Goal: Task Accomplishment & Management: Use online tool/utility

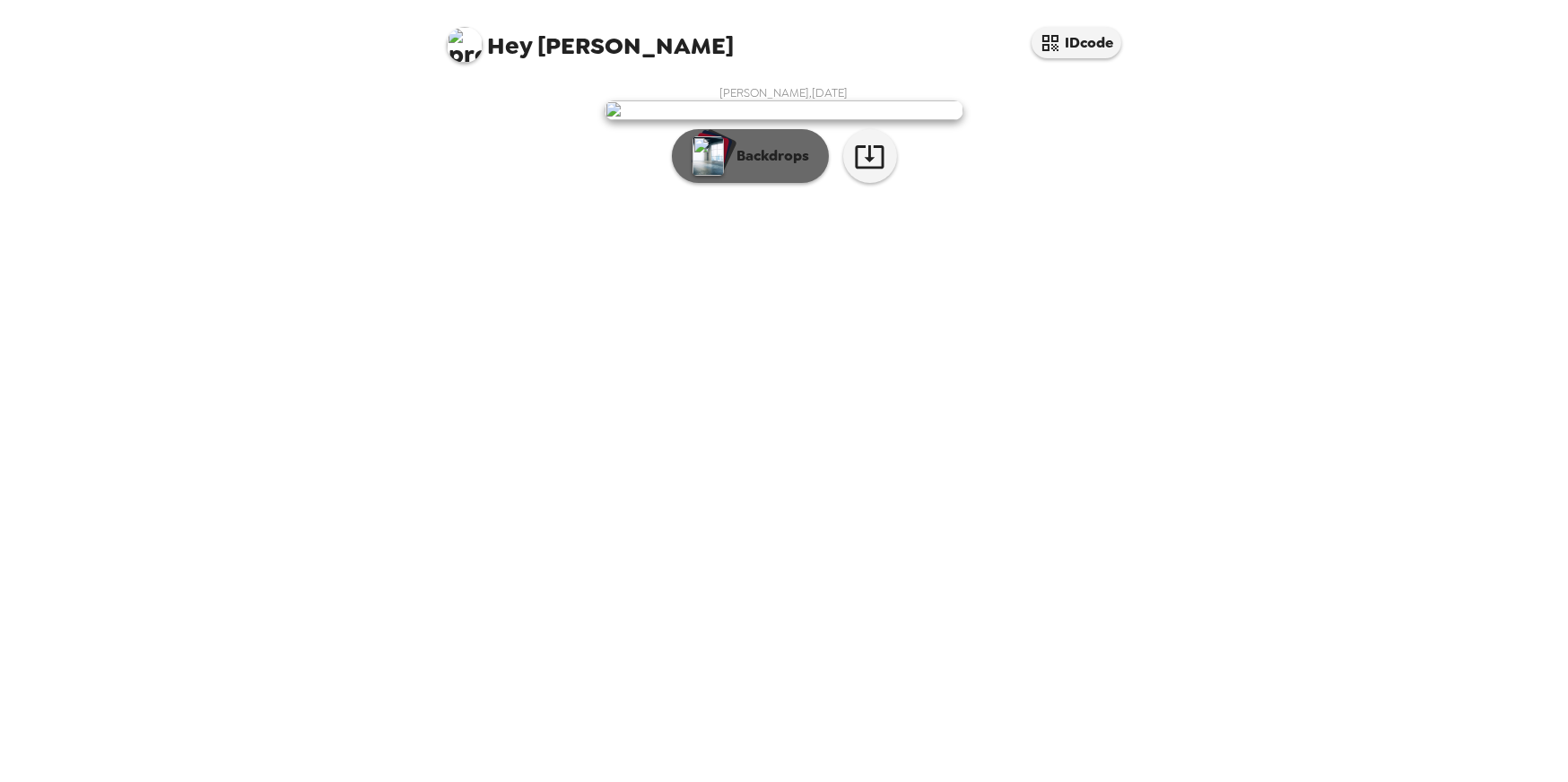
click at [754, 183] on button "Backdrops" at bounding box center [750, 156] width 157 height 54
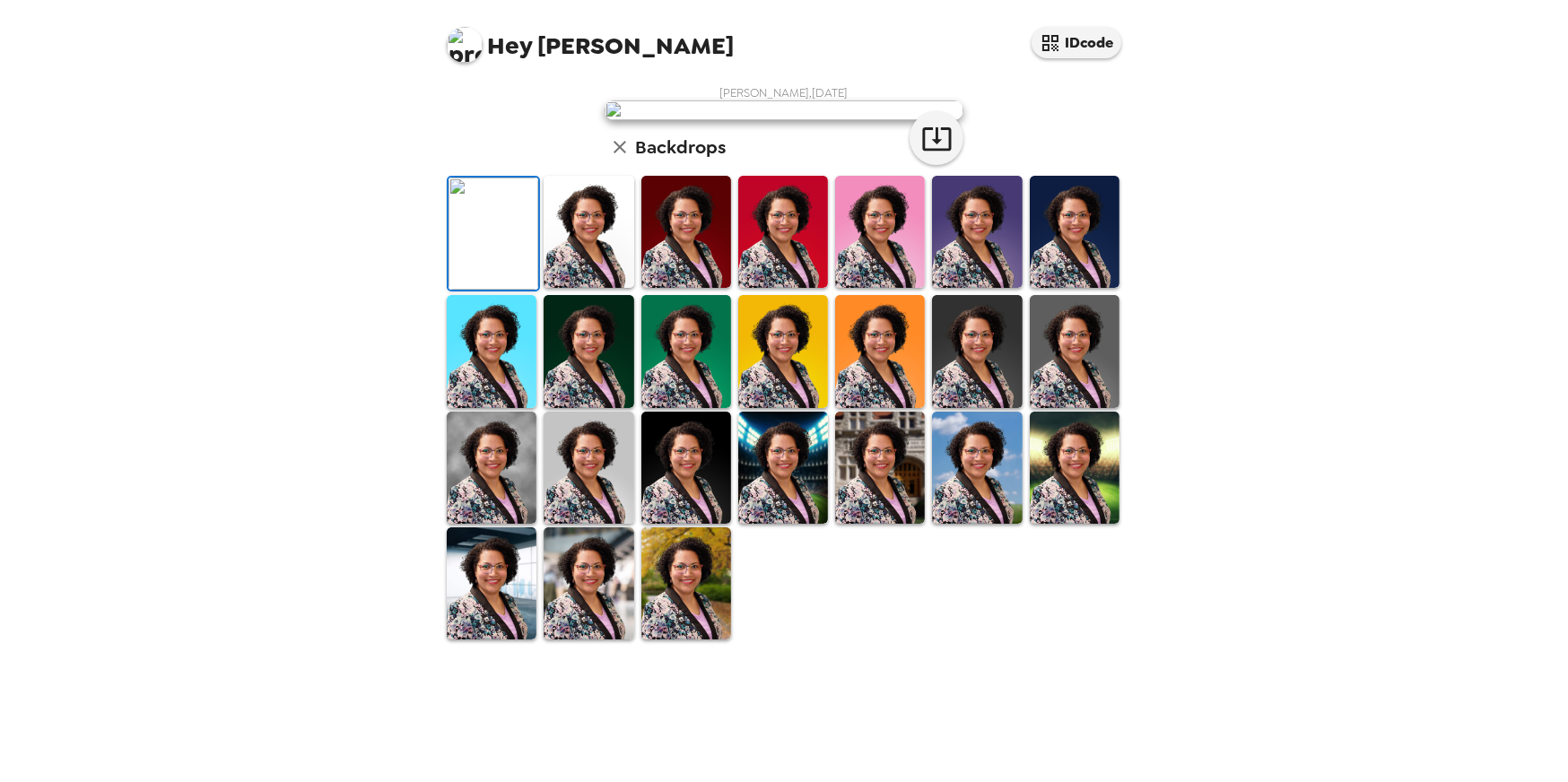
click at [888, 120] on img at bounding box center [784, 110] width 359 height 20
click at [579, 640] on img at bounding box center [589, 584] width 90 height 112
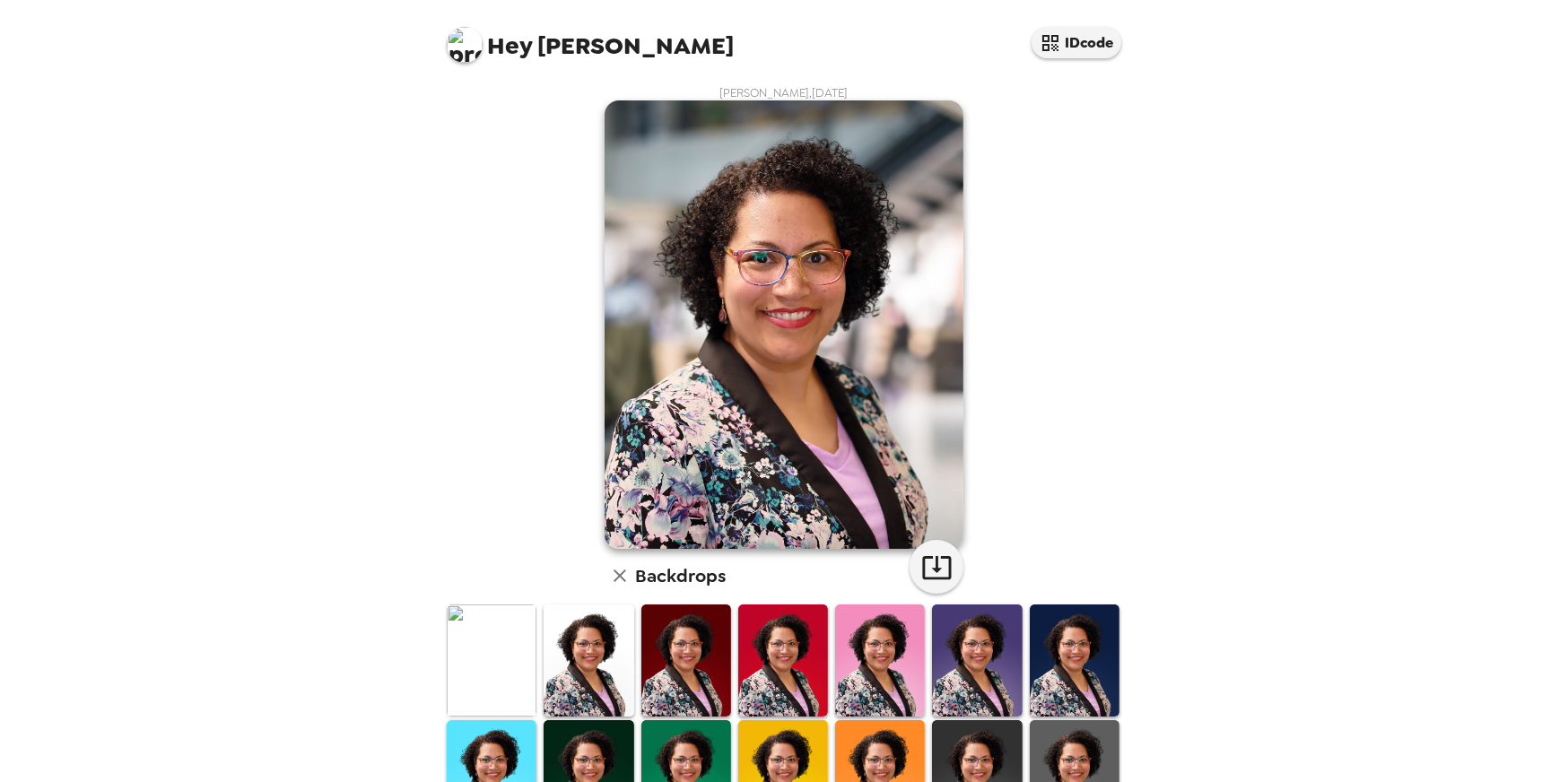
scroll to position [0, 0]
click at [1047, 267] on div "[PERSON_NAME] , [DATE] Backdrops" at bounding box center [784, 577] width 682 height 985
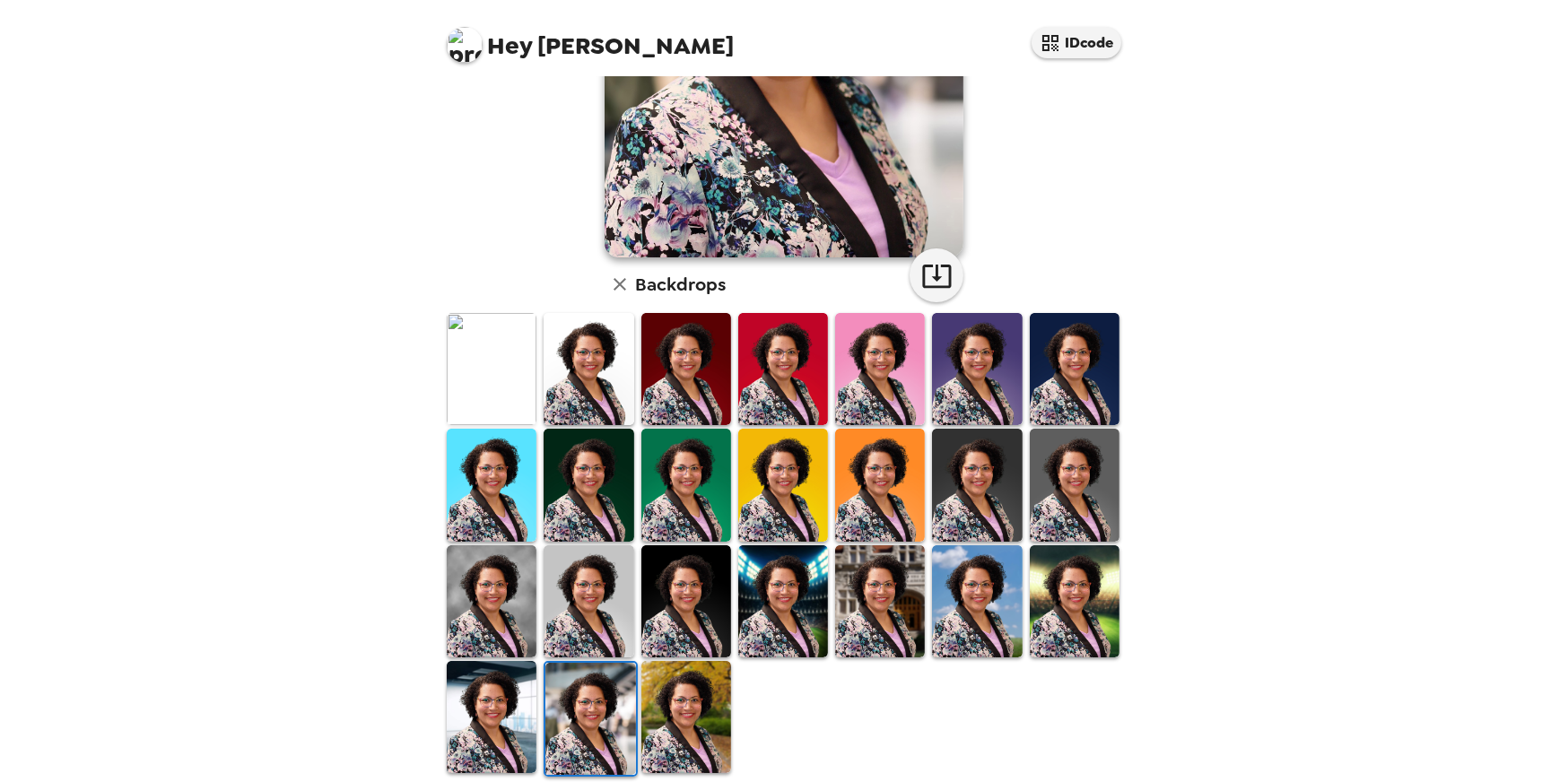
scroll to position [305, 0]
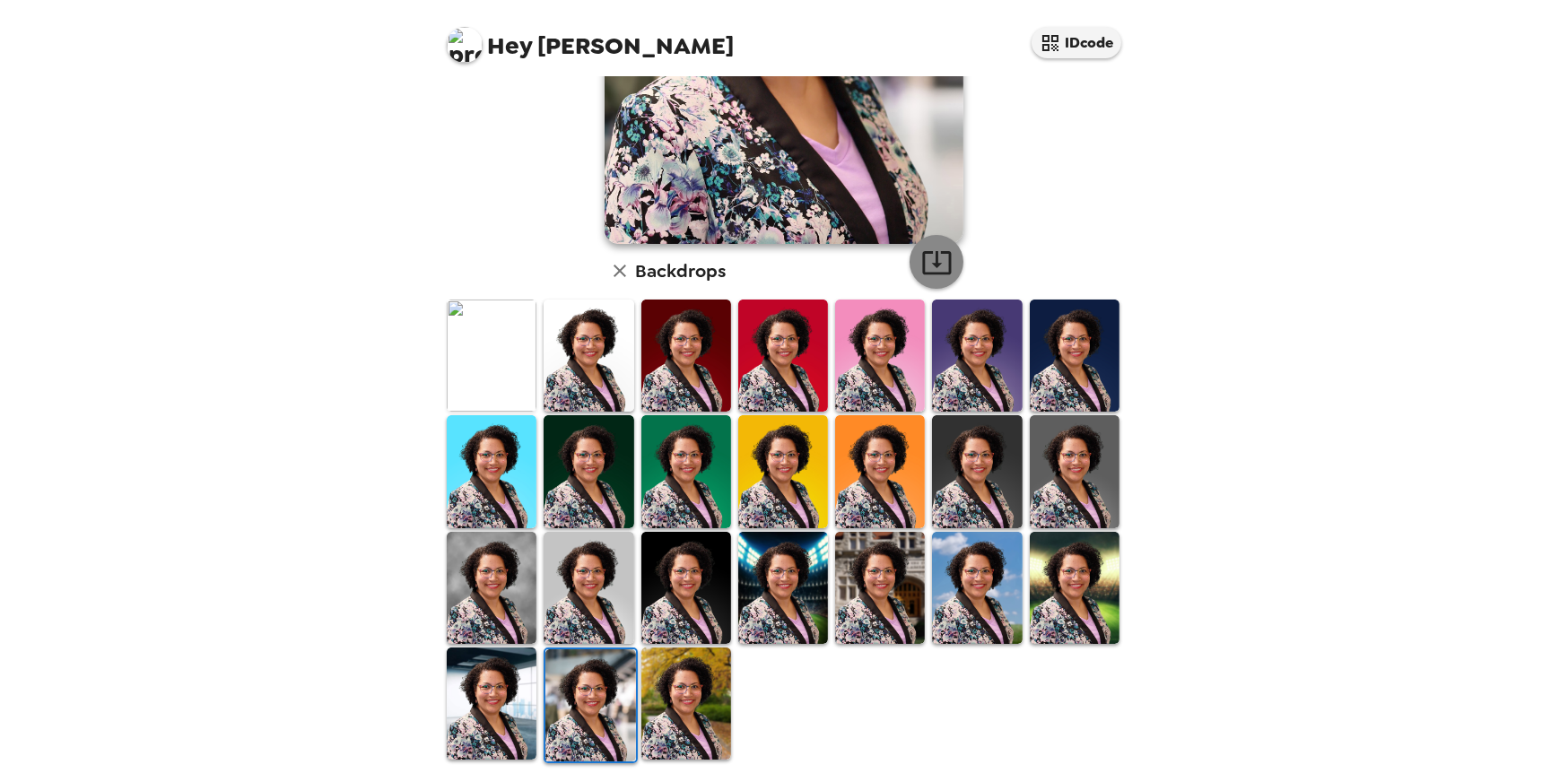
click at [922, 272] on icon "button" at bounding box center [936, 263] width 29 height 23
click at [490, 345] on img at bounding box center [492, 356] width 90 height 112
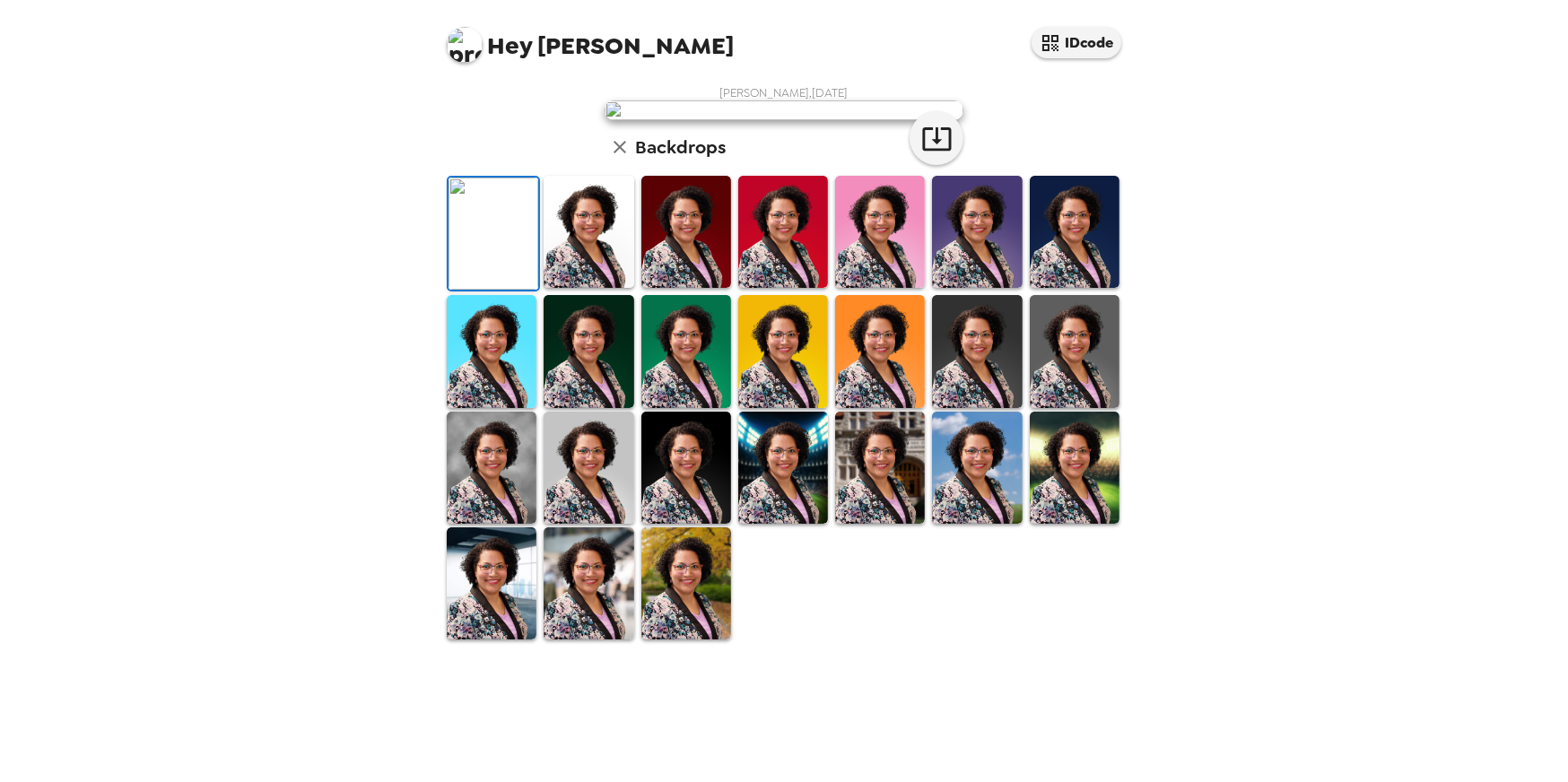
scroll to position [126, 0]
click at [938, 154] on icon "button" at bounding box center [936, 138] width 31 height 31
click at [607, 288] on img at bounding box center [589, 232] width 90 height 112
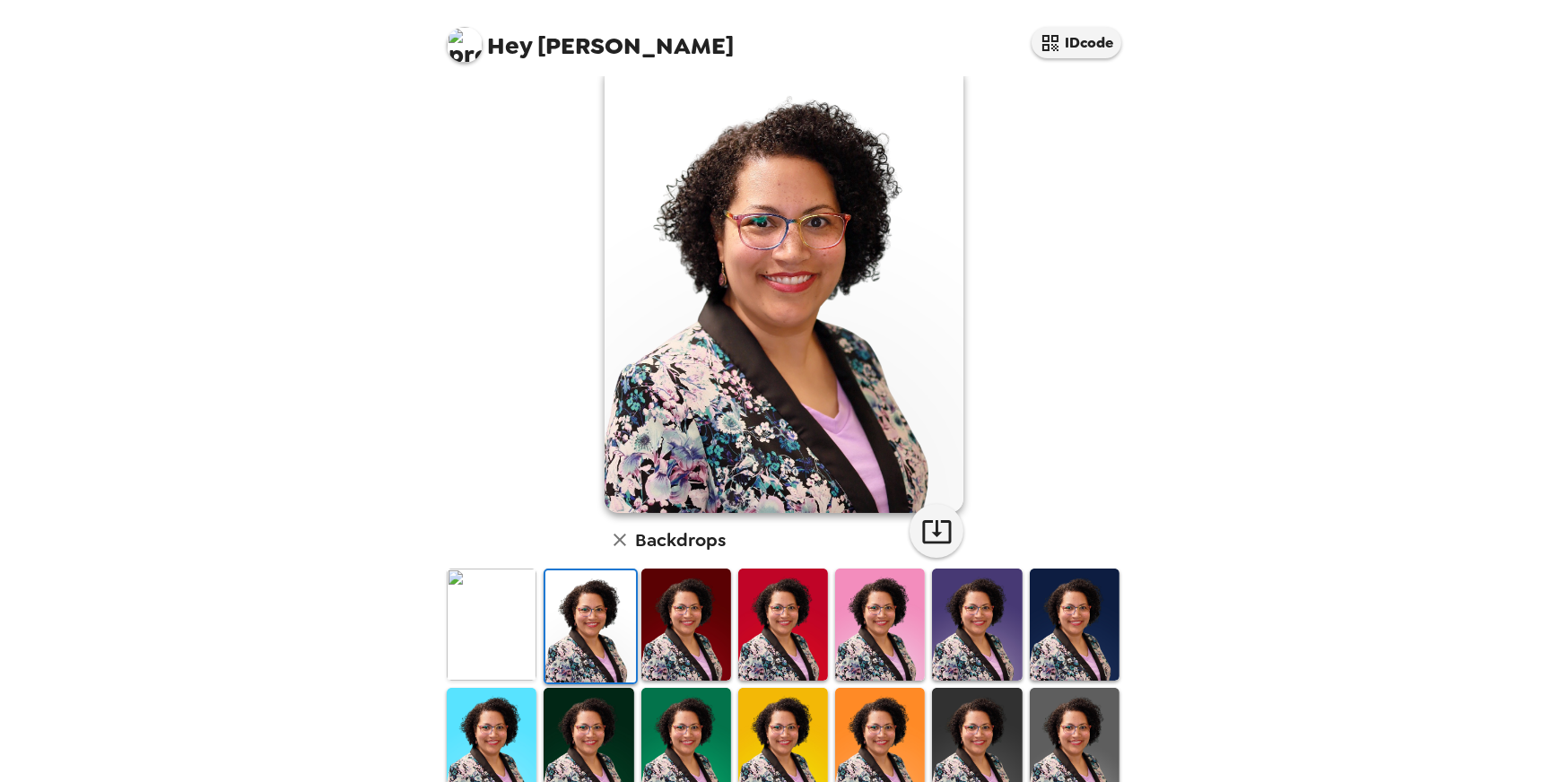
scroll to position [0, 0]
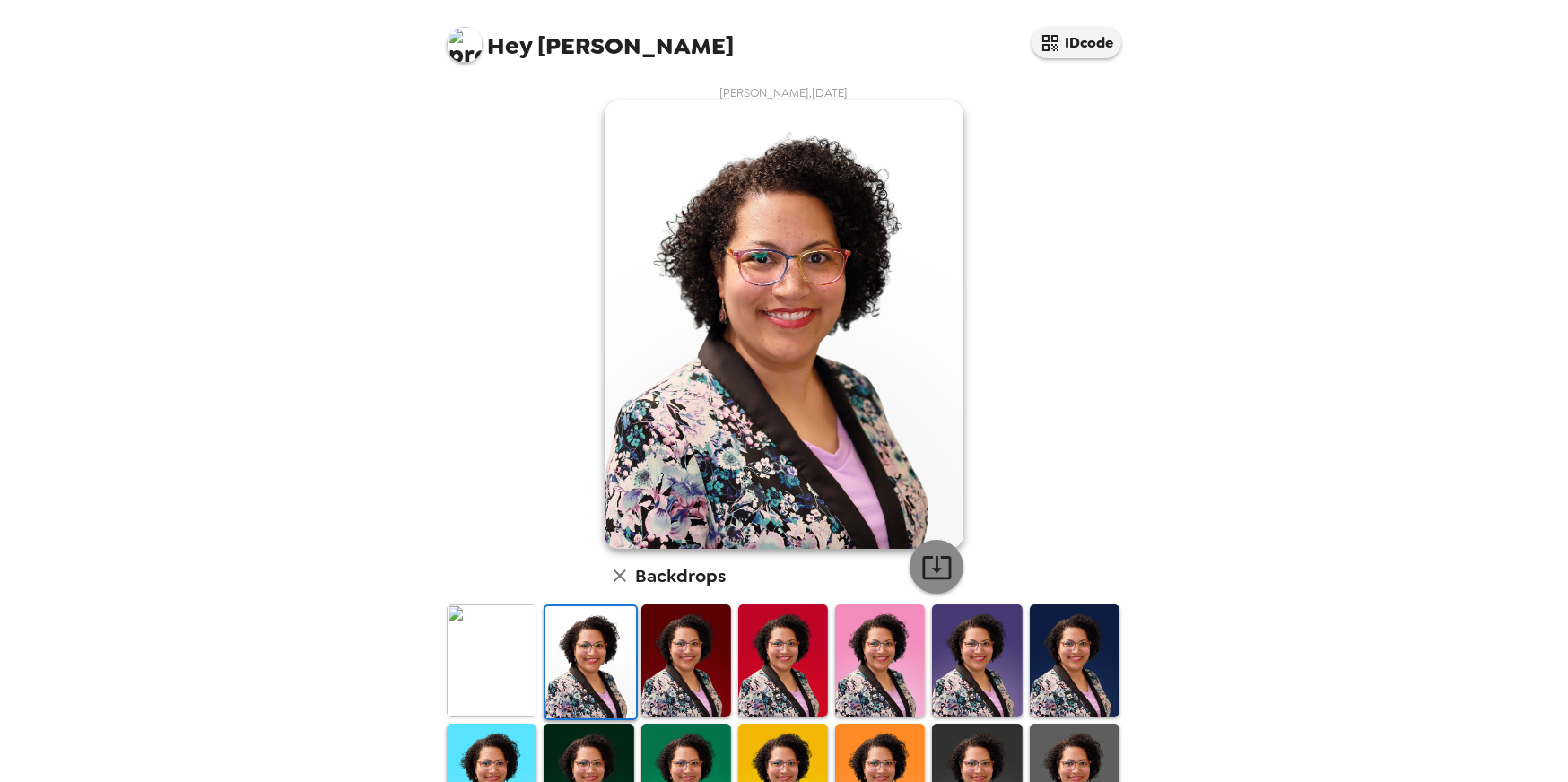
click at [921, 560] on icon "button" at bounding box center [936, 567] width 31 height 31
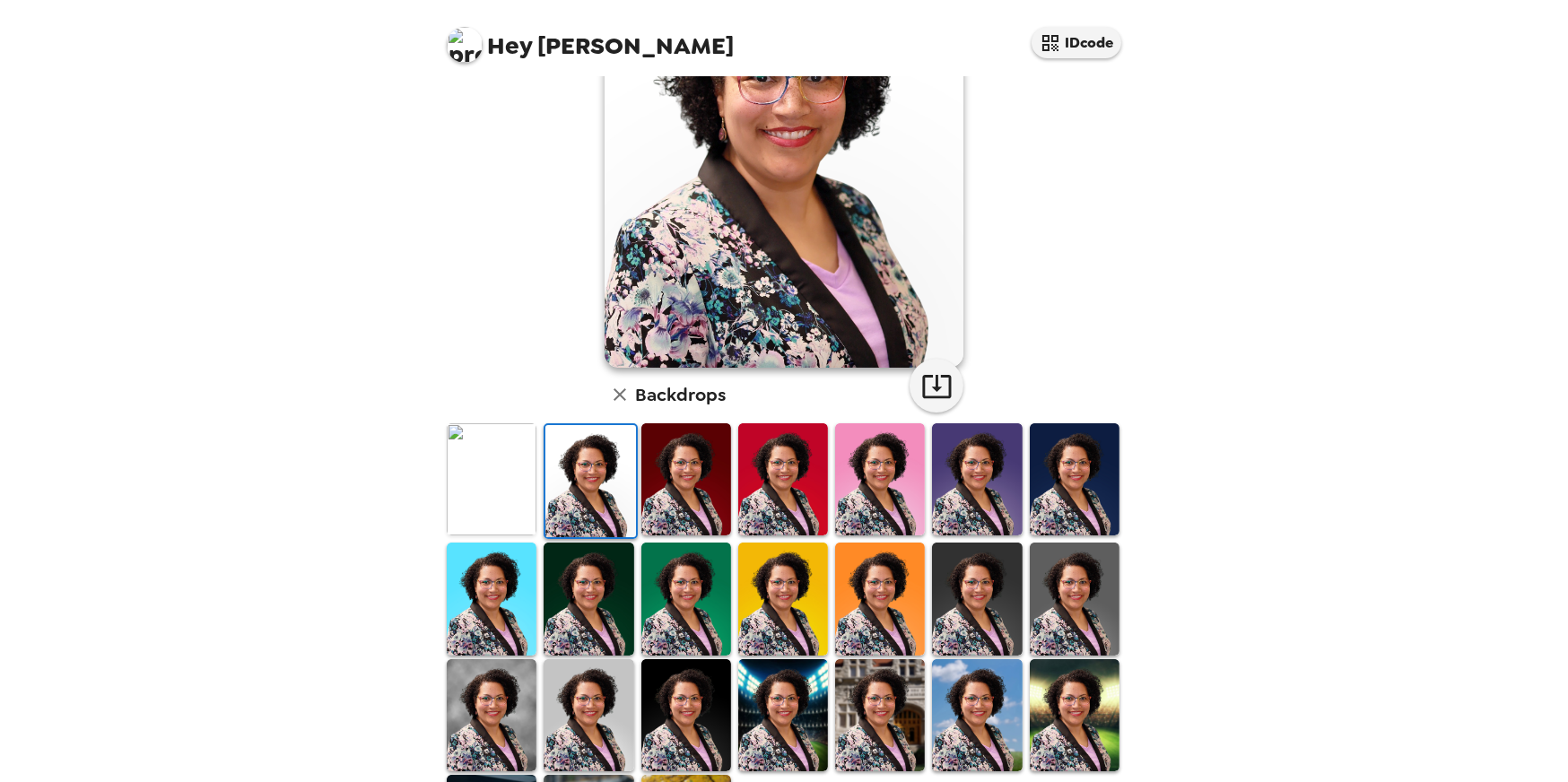
scroll to position [269, 0]
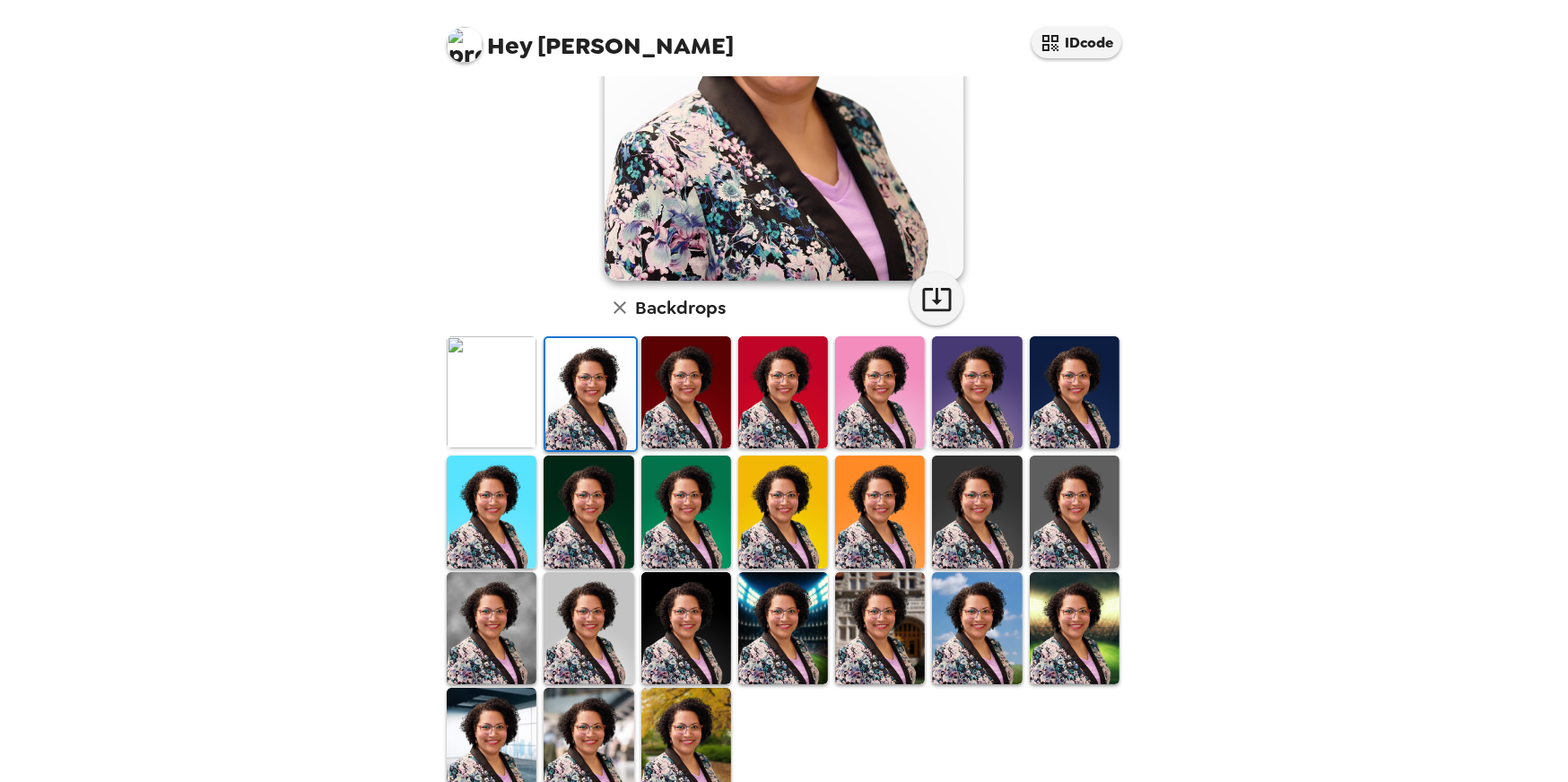
click at [883, 411] on img at bounding box center [880, 392] width 90 height 112
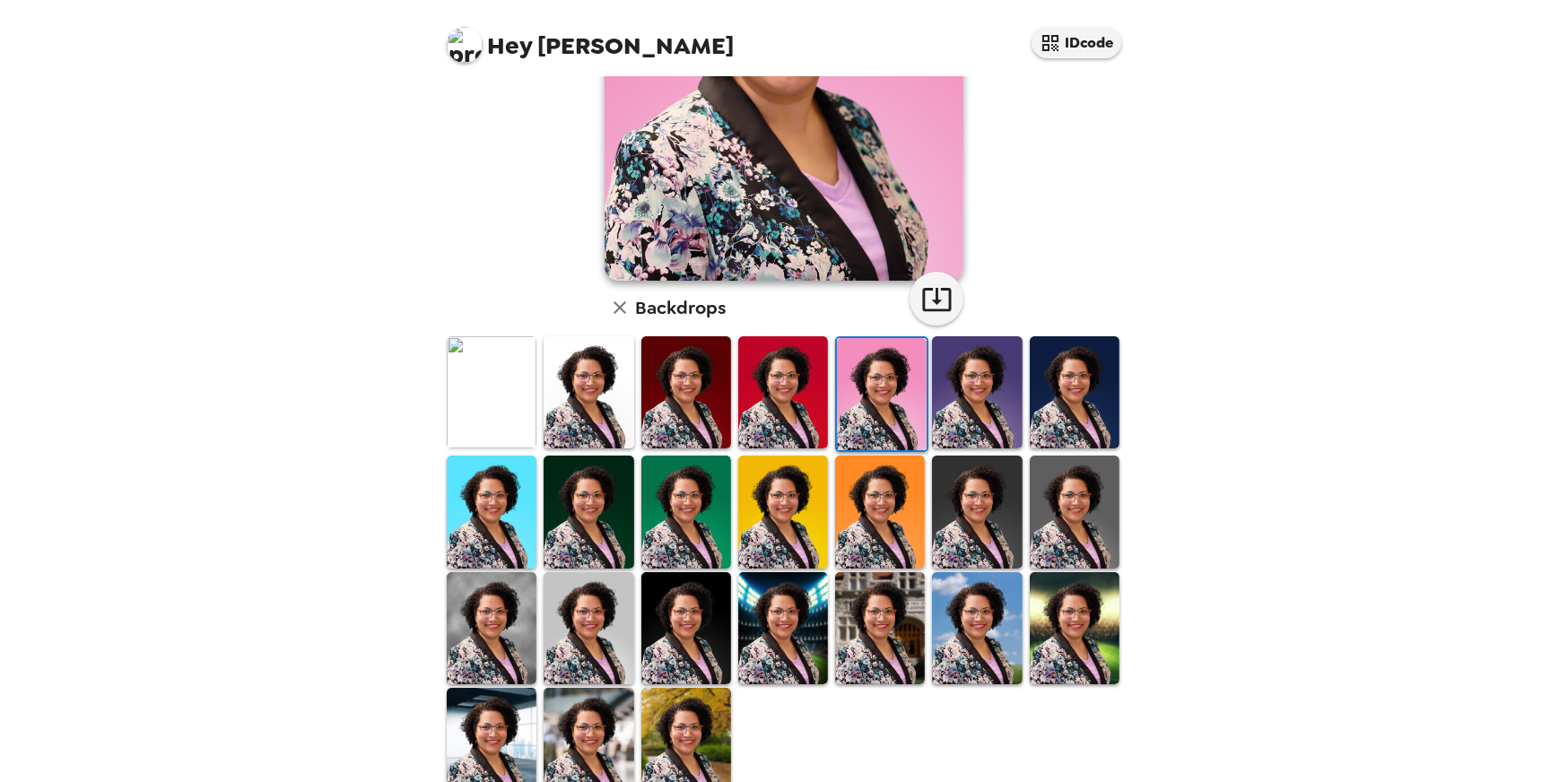
click at [984, 406] on img at bounding box center [977, 392] width 90 height 112
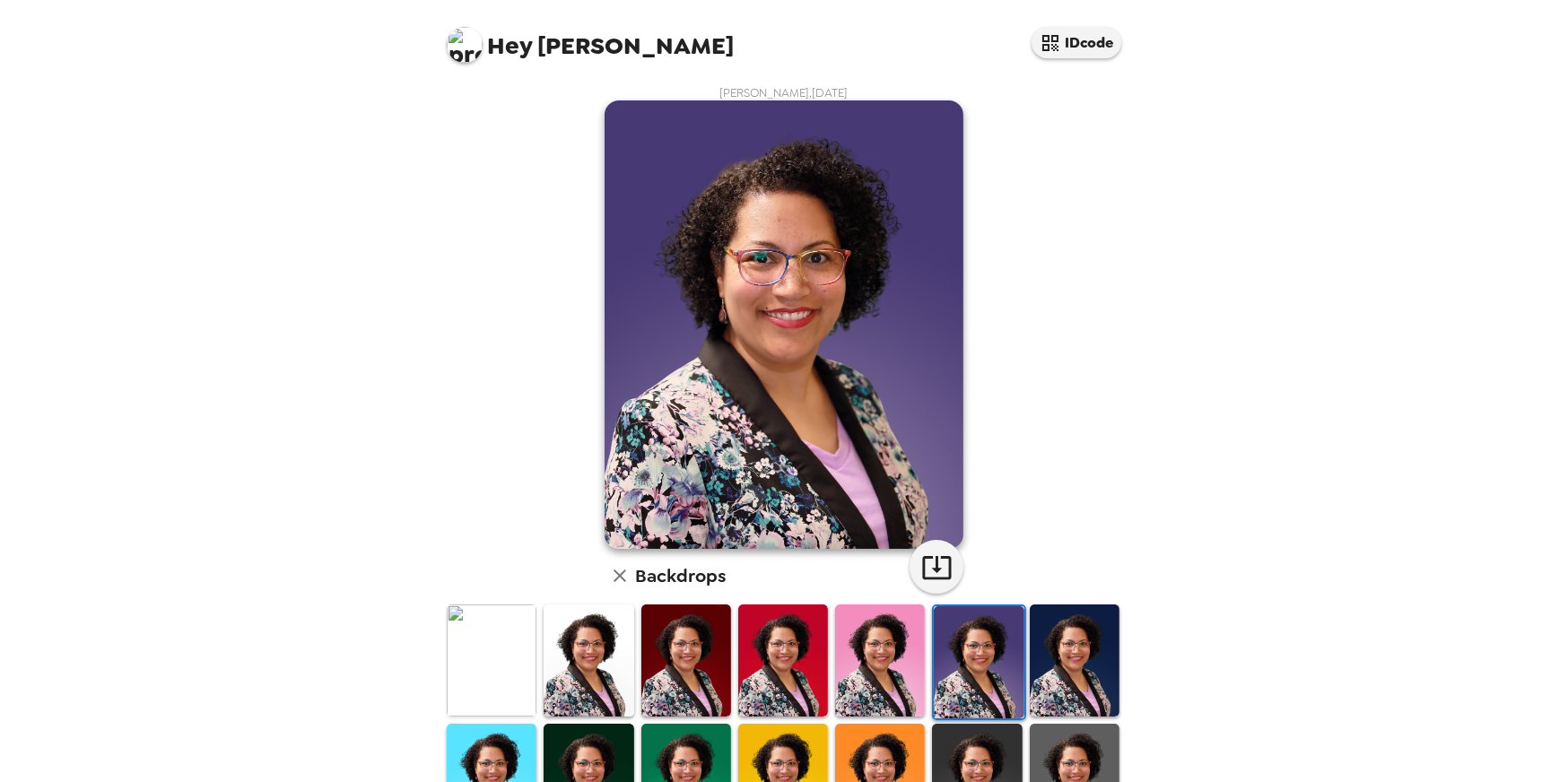
scroll to position [305, 0]
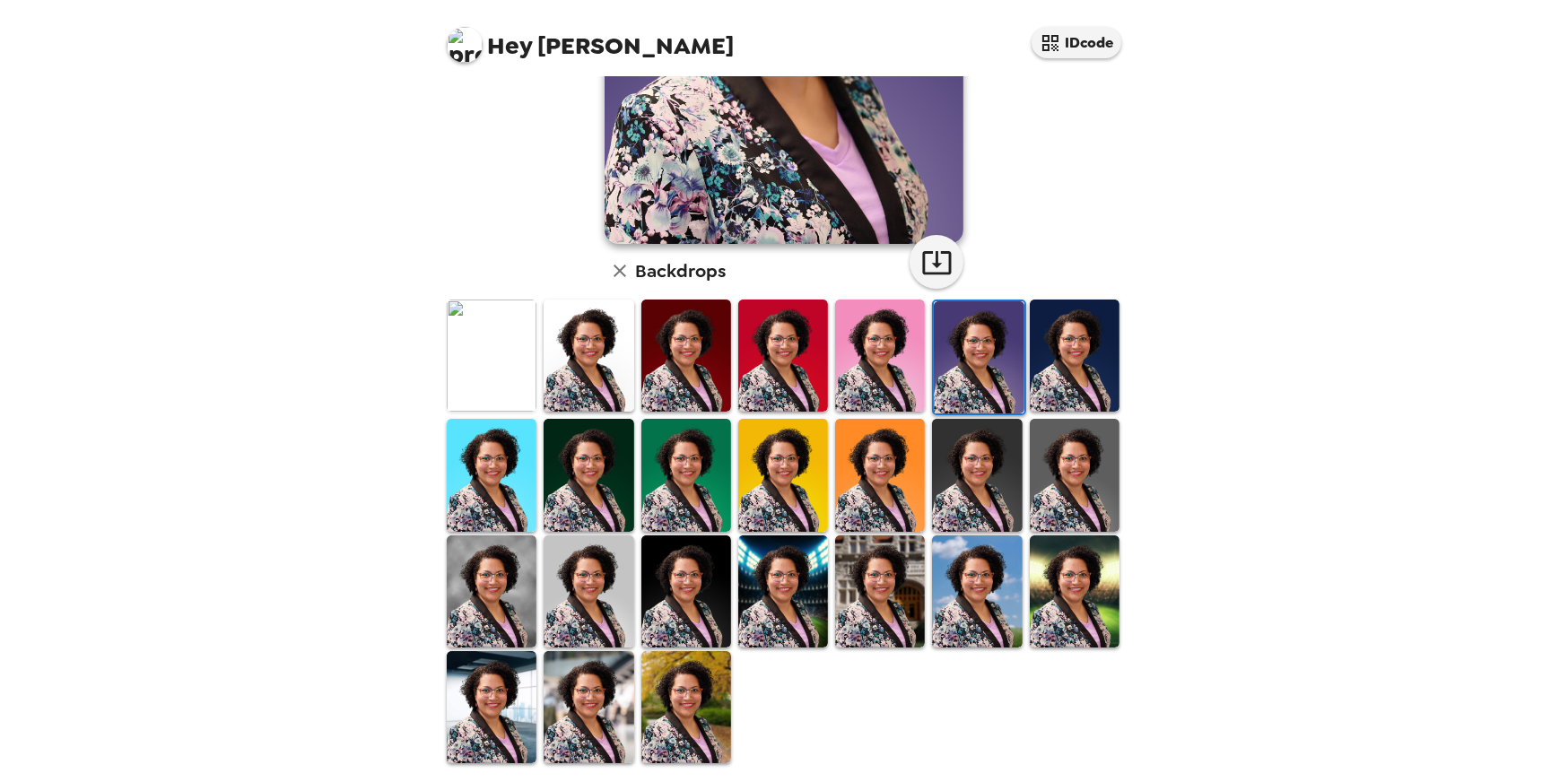
click at [682, 509] on img at bounding box center [686, 475] width 90 height 112
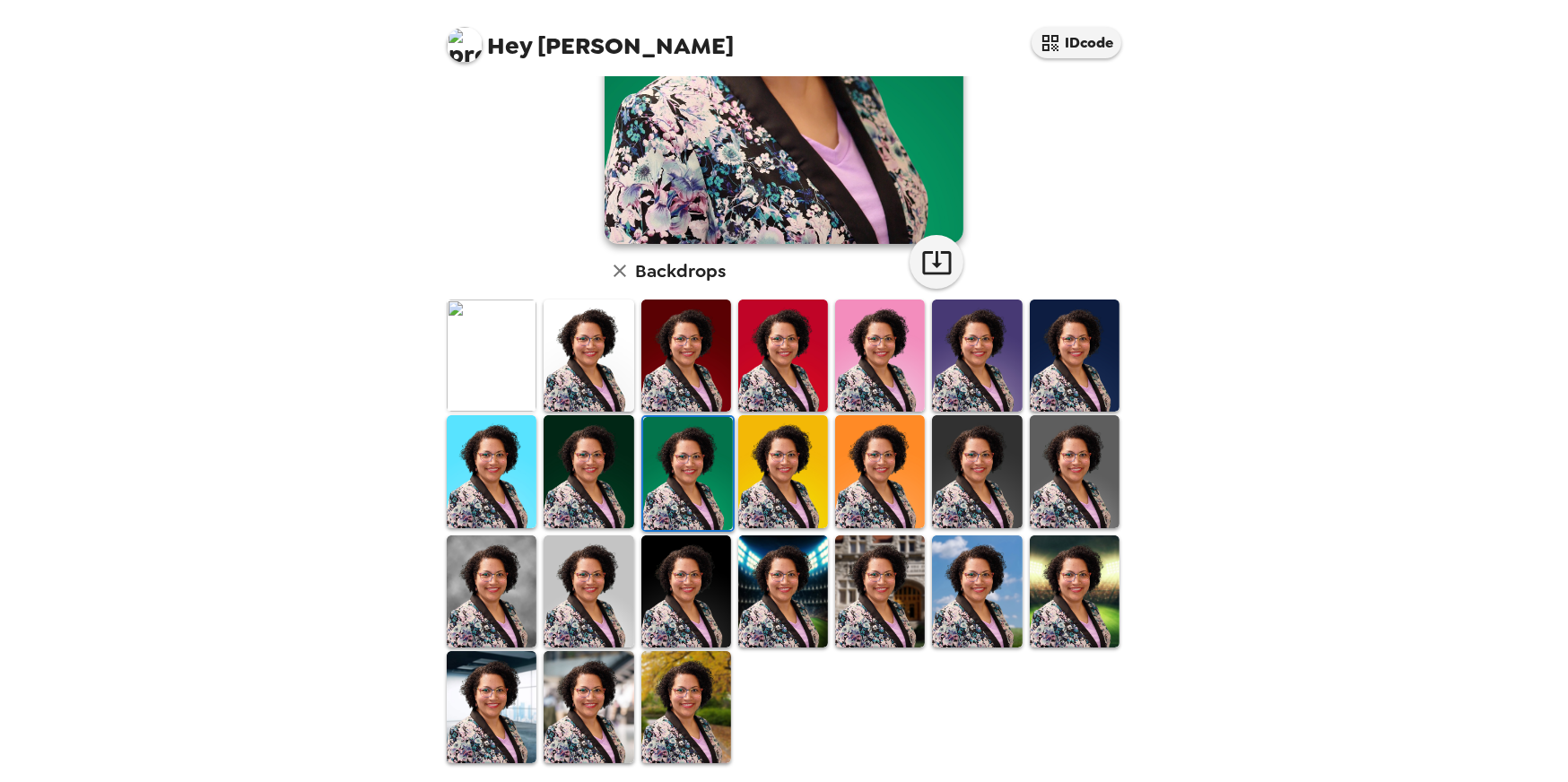
click at [486, 579] on img at bounding box center [492, 592] width 90 height 112
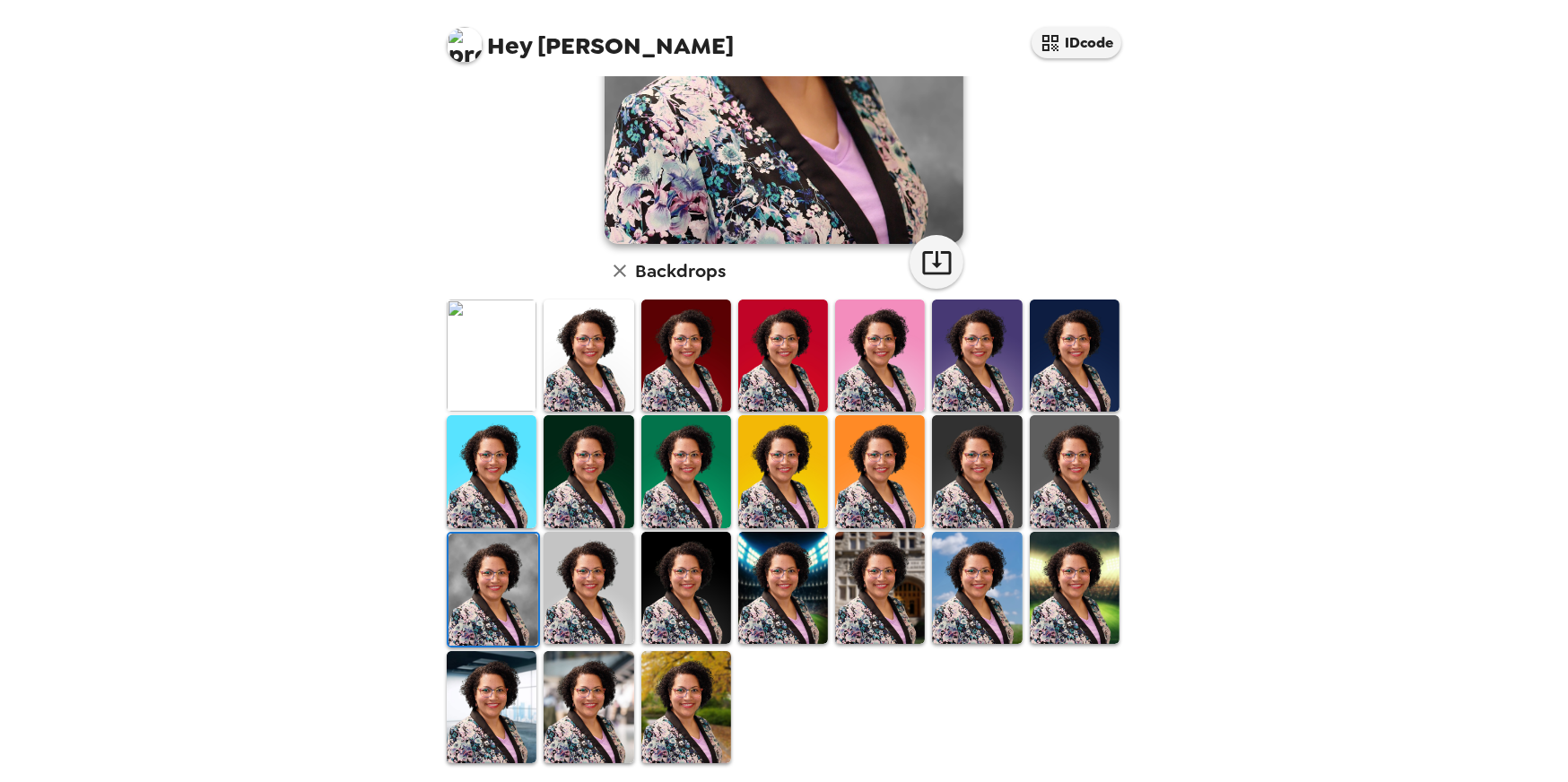
click at [565, 722] on img at bounding box center [589, 708] width 90 height 112
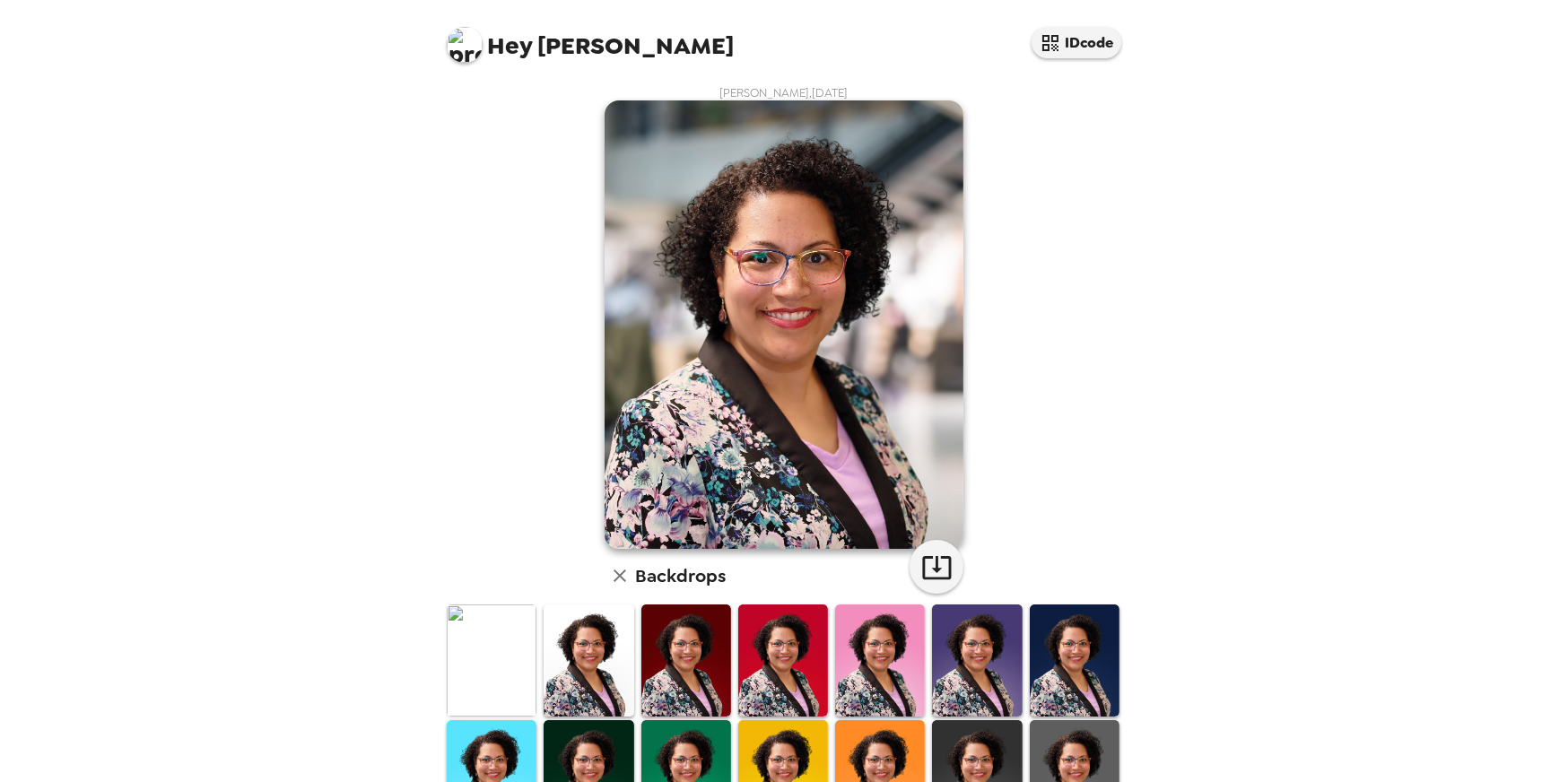
scroll to position [36, 0]
